Goal: Transaction & Acquisition: Download file/media

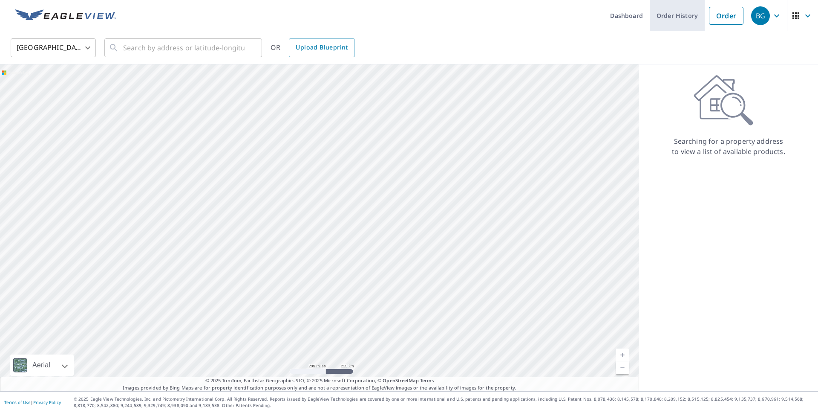
click at [677, 14] on link "Order History" at bounding box center [677, 15] width 55 height 31
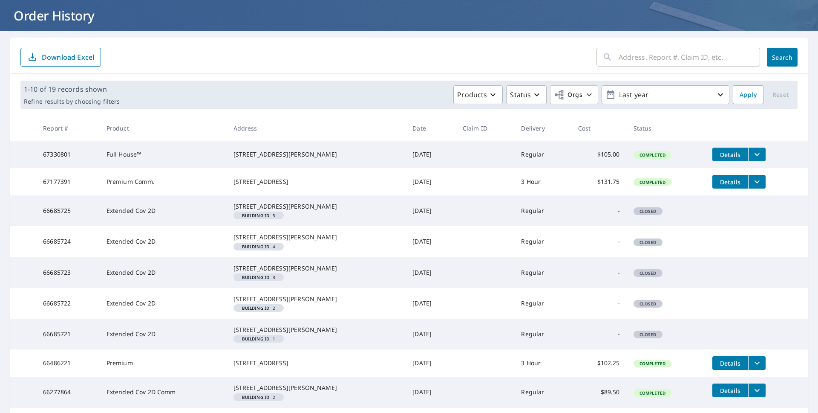
scroll to position [57, 0]
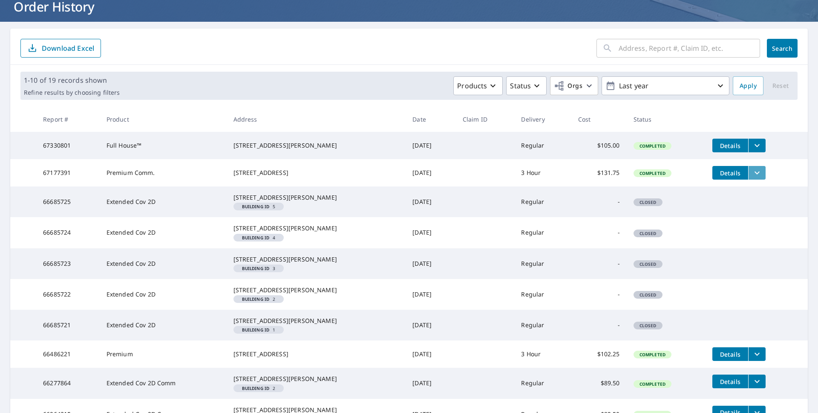
click at [753, 174] on icon "filesDropdownBtn-67177391" at bounding box center [757, 173] width 10 height 10
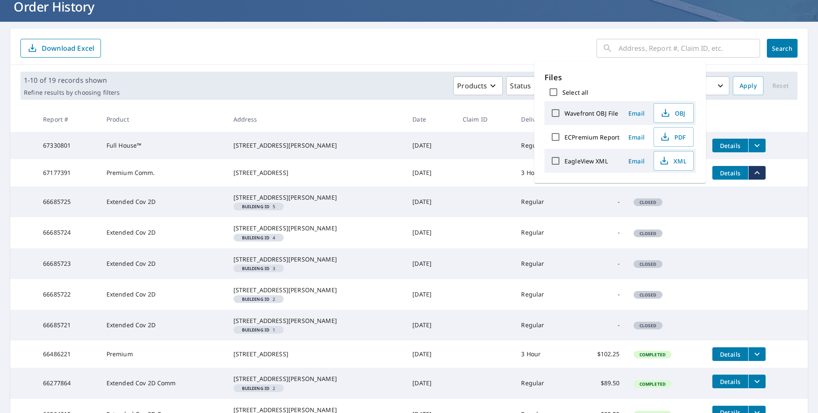
click at [736, 172] on span "Details" at bounding box center [731, 173] width 26 height 8
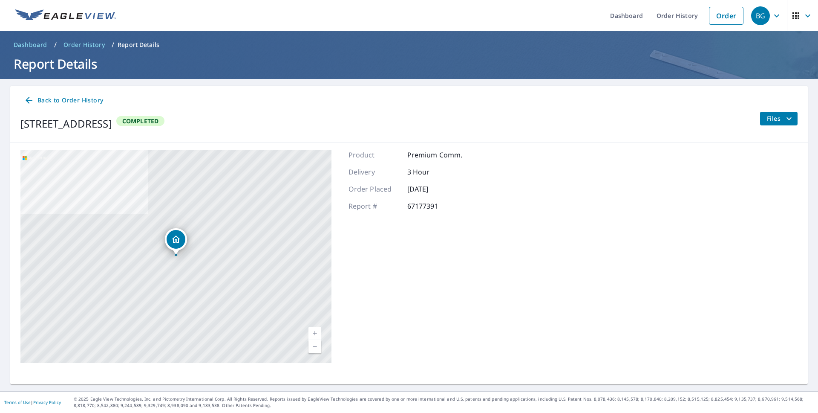
click at [779, 117] on span "Files" at bounding box center [780, 118] width 27 height 10
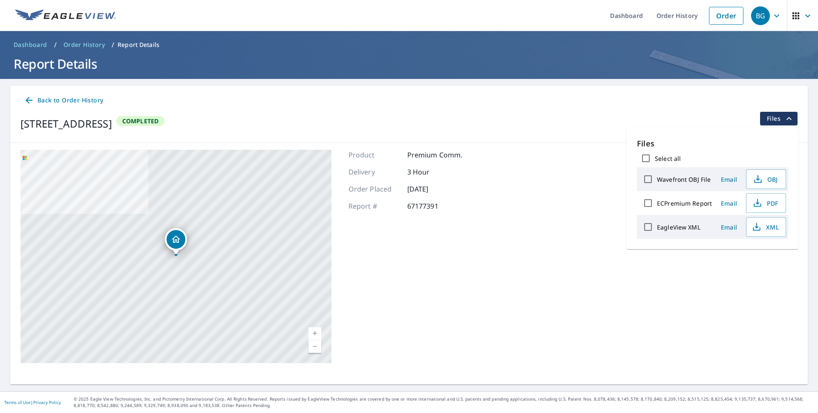
click at [467, 240] on div "[STREET_ADDRESS] A standard road map Aerial A detailed look from above Labels L…" at bounding box center [409, 256] width 798 height 227
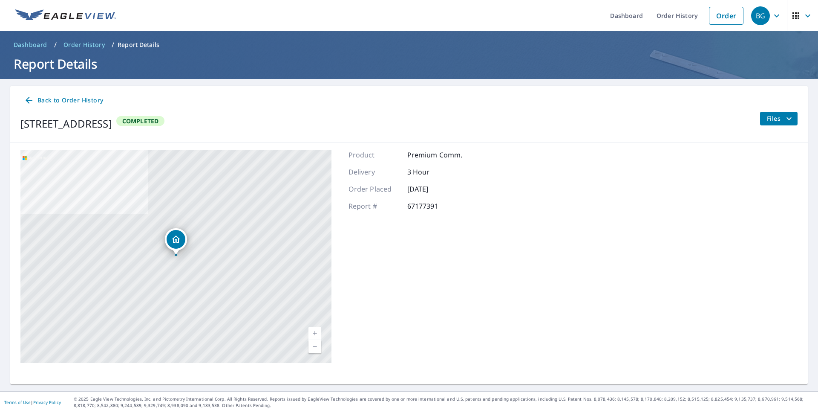
click at [65, 105] on span "Back to Order History" at bounding box center [63, 100] width 79 height 11
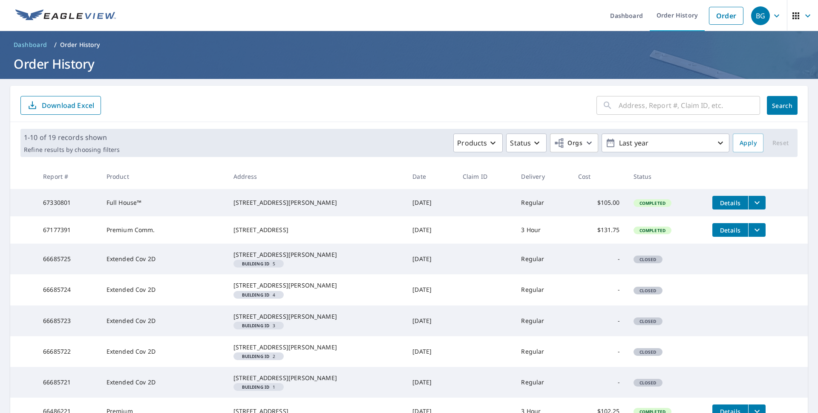
click at [287, 234] on div "[STREET_ADDRESS]" at bounding box center [317, 230] width 166 height 9
click at [288, 234] on div "[STREET_ADDRESS]" at bounding box center [317, 230] width 166 height 9
click at [758, 232] on button "filesDropdownBtn-67177391" at bounding box center [757, 230] width 17 height 14
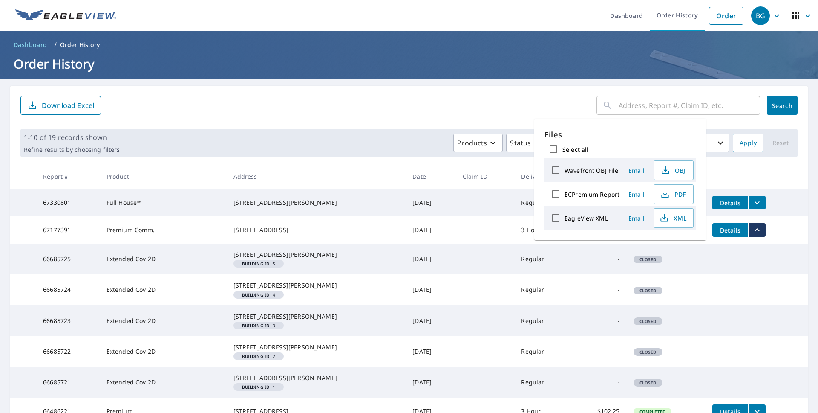
click at [757, 232] on icon "filesDropdownBtn-67177391" at bounding box center [757, 230] width 10 height 10
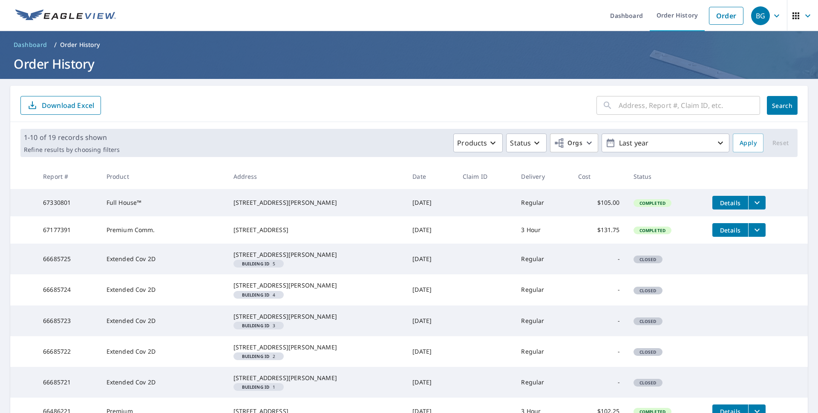
click at [718, 234] on span "Details" at bounding box center [731, 230] width 26 height 8
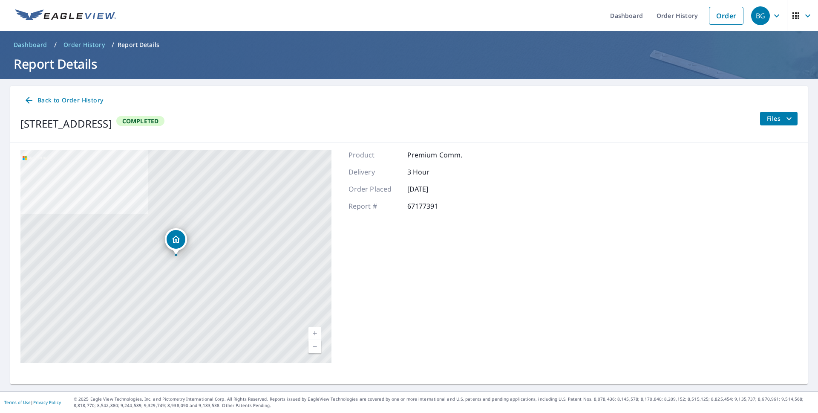
click at [783, 127] on div "Files" at bounding box center [779, 124] width 38 height 24
click at [784, 119] on span "Files" at bounding box center [780, 118] width 27 height 10
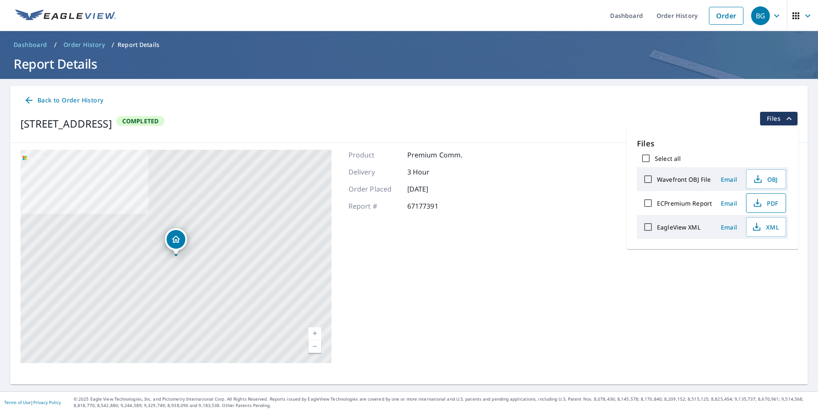
click at [779, 201] on button "PDF" at bounding box center [766, 203] width 40 height 20
